Goal: Navigation & Orientation: Find specific page/section

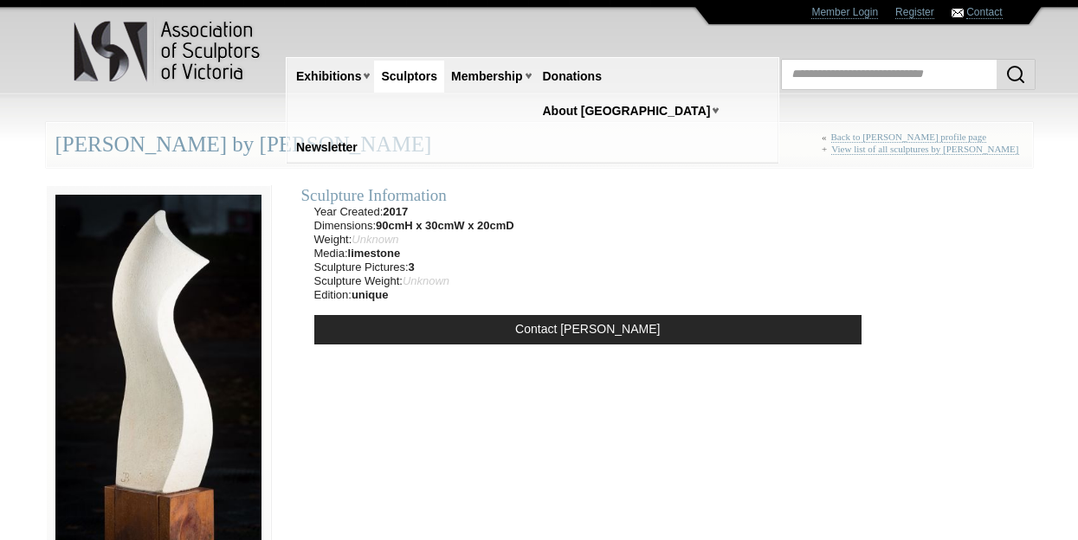
click at [408, 77] on link "Sculptors" at bounding box center [409, 77] width 70 height 32
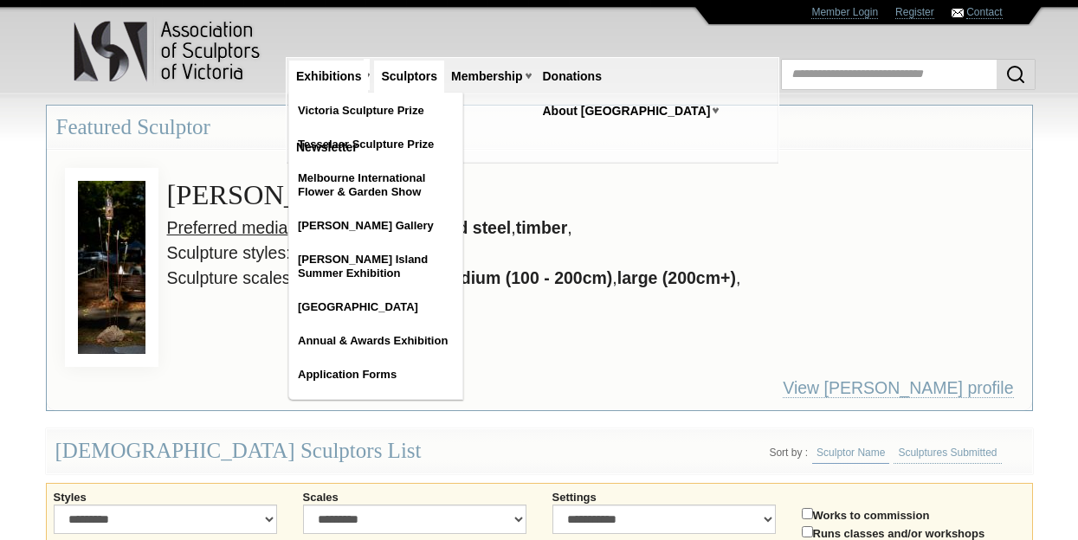
click at [321, 66] on link "Exhibitions" at bounding box center [328, 77] width 79 height 32
click at [397, 141] on link "Tesselaar Sculpture Prize" at bounding box center [375, 144] width 173 height 31
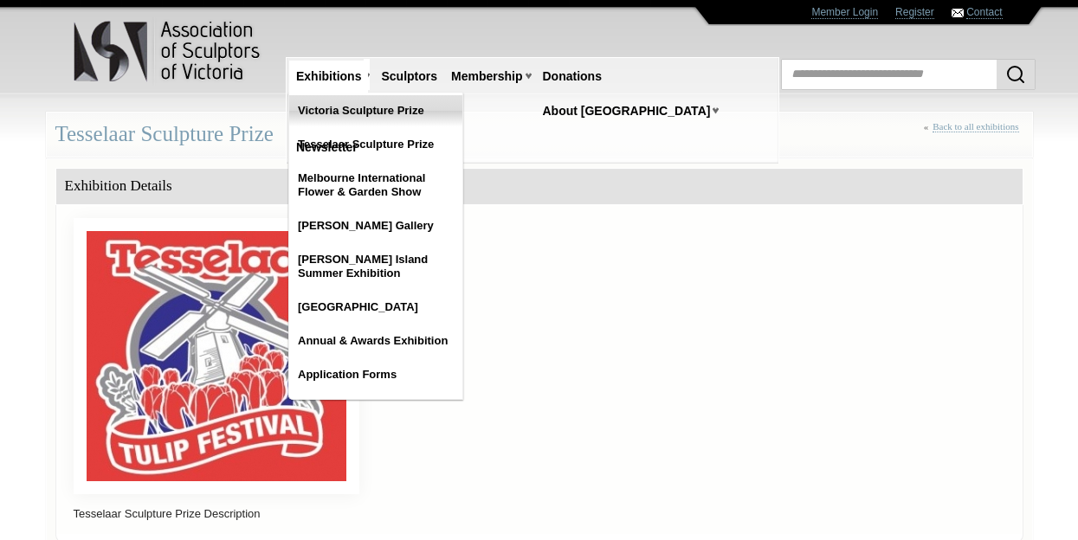
click at [367, 112] on link "Victoria Sculpture Prize" at bounding box center [375, 110] width 173 height 31
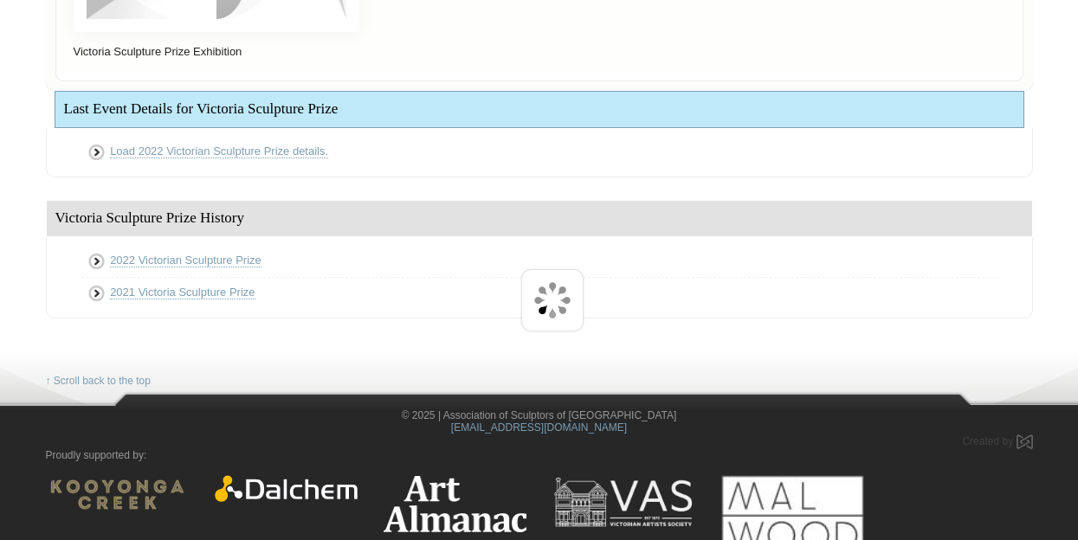
scroll to position [83, 0]
